Goal: Navigation & Orientation: Find specific page/section

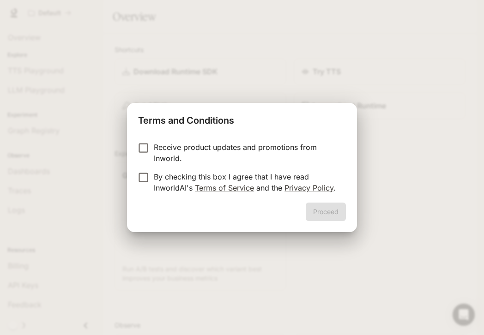
click at [166, 149] on p "Receive product updates and promotions from Inworld." at bounding box center [246, 153] width 185 height 22
click at [154, 191] on p "By checking this box I agree that I have read InworldAI's Terms of Service and …" at bounding box center [246, 182] width 185 height 22
click at [252, 144] on p "Receive product updates and promotions from Inworld." at bounding box center [246, 153] width 185 height 22
click at [321, 211] on button "Proceed" at bounding box center [326, 212] width 40 height 18
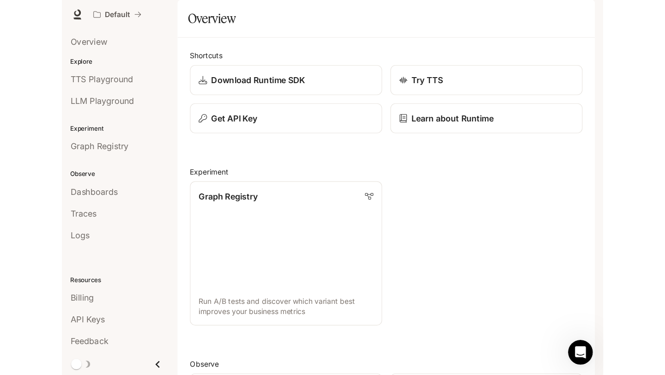
scroll to position [299, 0]
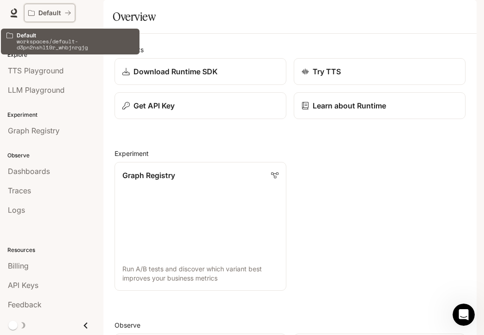
click at [62, 15] on div "Default" at bounding box center [46, 13] width 36 height 8
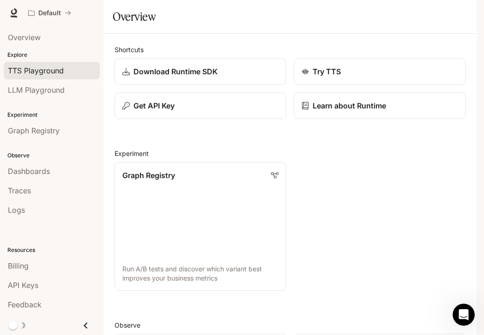
click at [28, 67] on span "TTS Playground" at bounding box center [36, 70] width 56 height 11
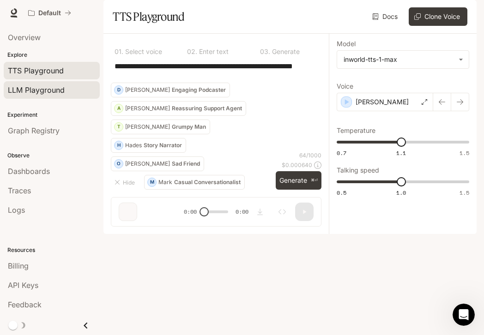
click at [44, 92] on span "LLM Playground" at bounding box center [36, 90] width 57 height 11
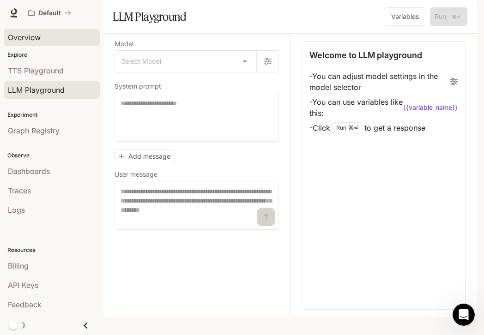
click at [34, 43] on link "Overview" at bounding box center [52, 38] width 96 height 18
